Goal: Task Accomplishment & Management: Manage account settings

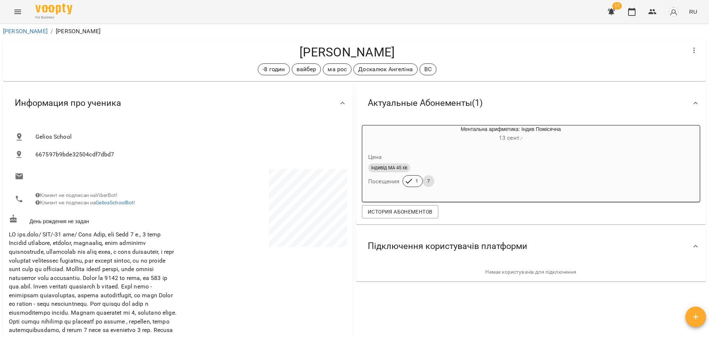
click at [16, 11] on icon "Menu" at bounding box center [17, 11] width 9 height 9
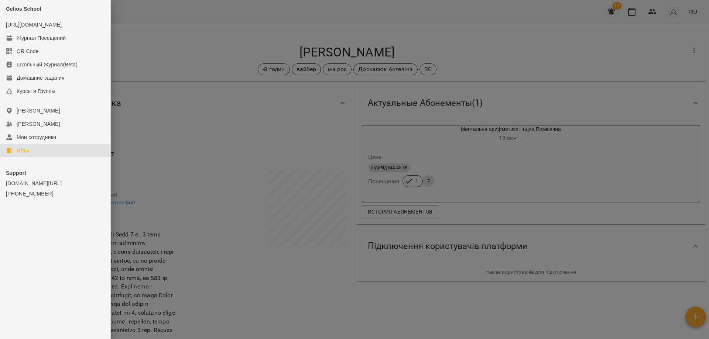
click at [27, 154] on div "Игры" at bounding box center [23, 150] width 13 height 7
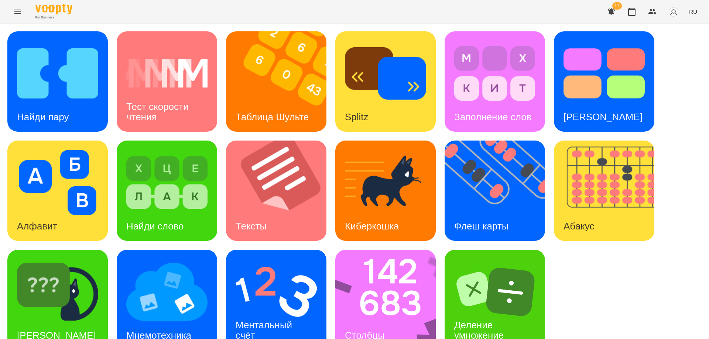
click at [688, 6] on div "17 RU" at bounding box center [651, 11] width 97 height 19
click at [690, 10] on span "RU" at bounding box center [693, 12] width 8 height 8
click at [674, 39] on div "Українська" at bounding box center [680, 41] width 38 height 13
click at [48, 96] on img at bounding box center [57, 73] width 81 height 65
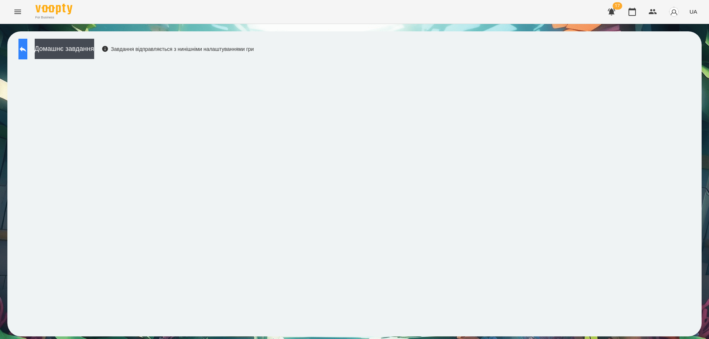
click at [22, 48] on button at bounding box center [22, 49] width 9 height 21
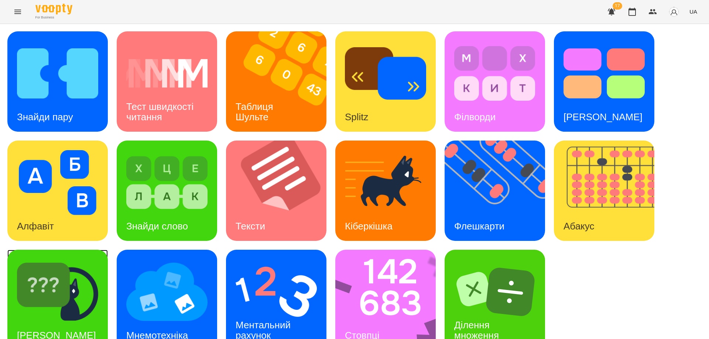
click at [67, 307] on img at bounding box center [57, 292] width 81 height 65
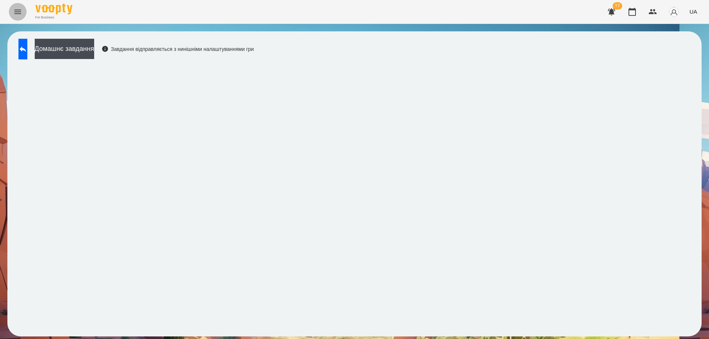
click at [16, 11] on icon "Menu" at bounding box center [17, 11] width 9 height 9
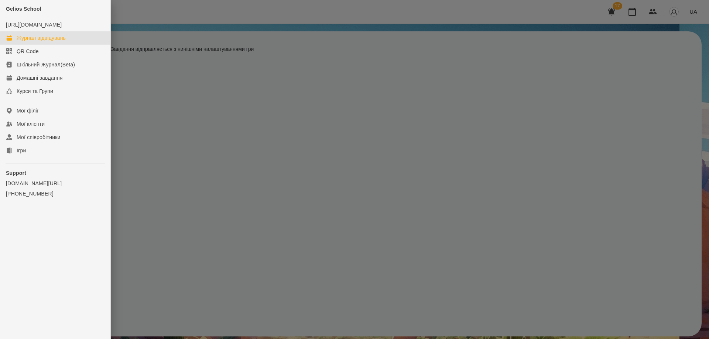
click at [39, 42] on div "Журнал відвідувань" at bounding box center [41, 37] width 49 height 7
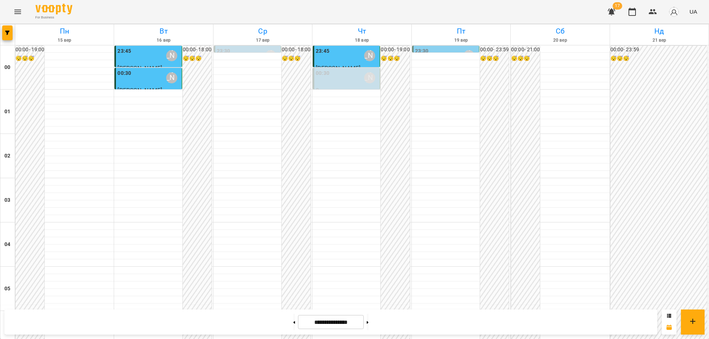
scroll to position [803, 0]
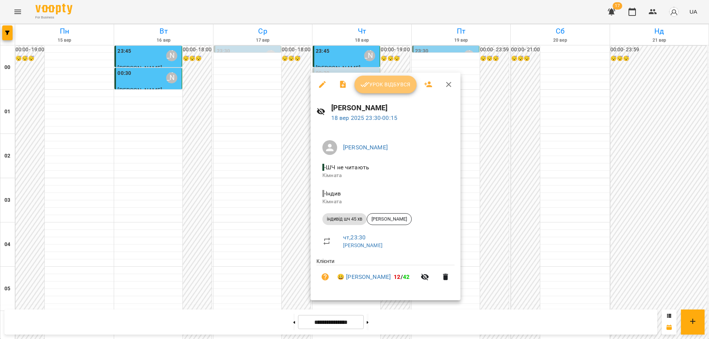
click at [376, 84] on span "Урок відбувся" at bounding box center [385, 84] width 50 height 9
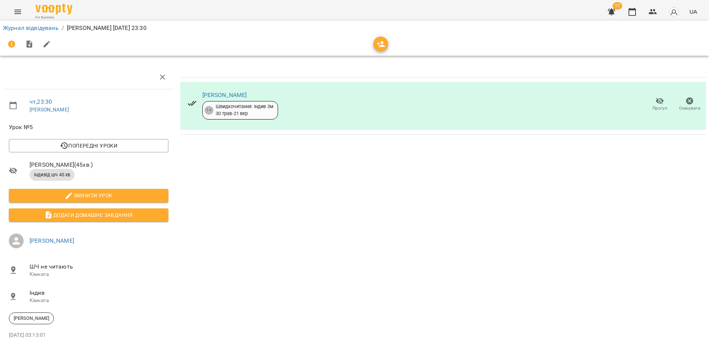
click at [657, 102] on icon "button" at bounding box center [660, 101] width 8 height 7
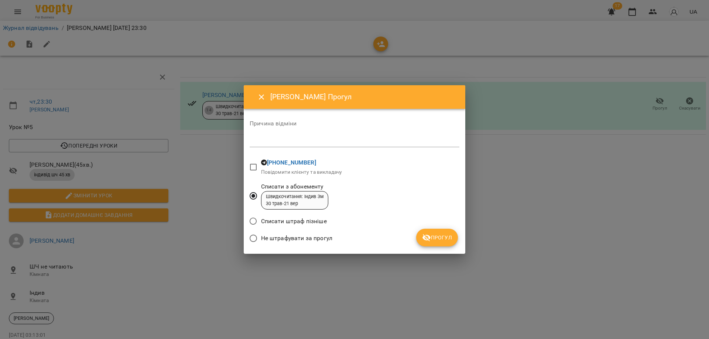
click at [446, 237] on span "Прогул" at bounding box center [437, 237] width 30 height 9
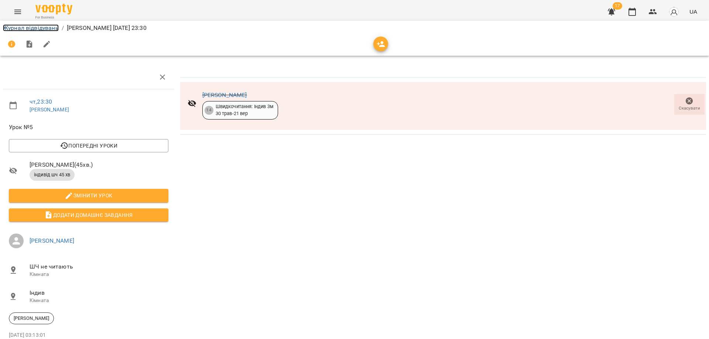
click at [17, 28] on link "Журнал відвідувань" at bounding box center [31, 27] width 56 height 7
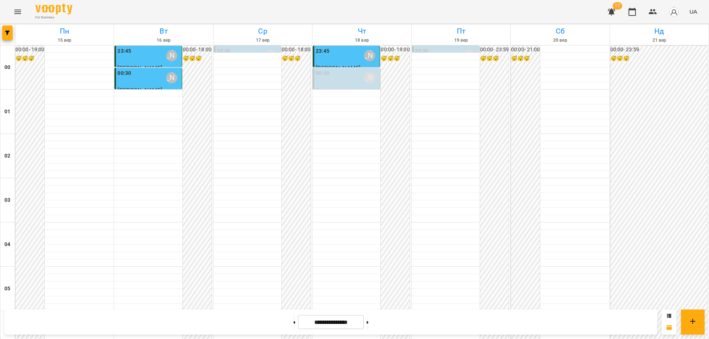
scroll to position [803, 0]
click at [369, 322] on button at bounding box center [368, 322] width 2 height 16
type input "**********"
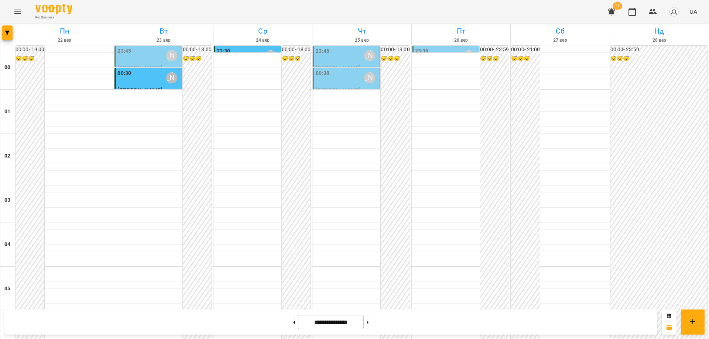
scroll to position [0, 0]
